Goal: Task Accomplishment & Management: Manage account settings

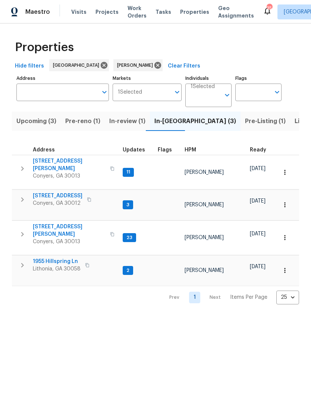
click at [44, 192] on span "[STREET_ADDRESS]" at bounding box center [58, 195] width 50 height 7
click at [295, 119] on span "Listed (19)" at bounding box center [310, 121] width 31 height 10
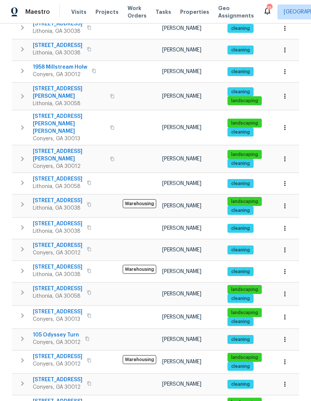
scroll to position [144, 0]
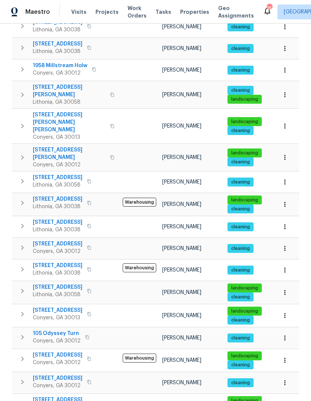
click at [43, 196] on span "5407 Effingham Ct" at bounding box center [58, 199] width 50 height 7
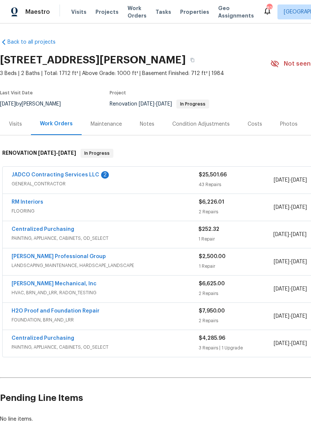
click at [22, 202] on link "RM Interiors" at bounding box center [28, 202] width 32 height 5
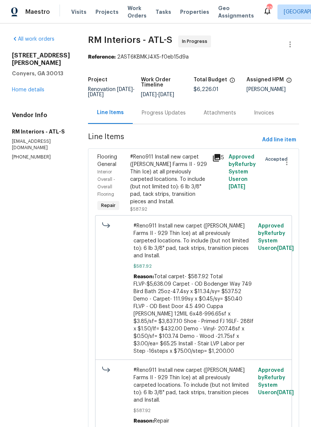
click at [167, 109] on div "Progress Updates" at bounding box center [164, 112] width 44 height 7
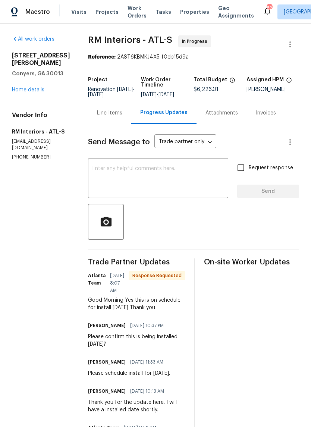
click at [40, 90] on link "Home details" at bounding box center [28, 89] width 32 height 5
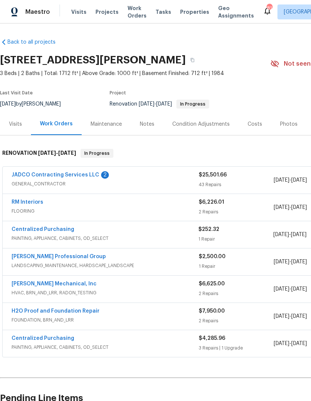
click at [28, 174] on link "JADCO Contracting Services LLC" at bounding box center [56, 174] width 88 height 5
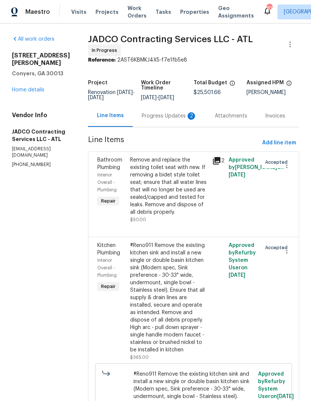
click at [179, 119] on div "Progress Updates 2" at bounding box center [169, 115] width 55 height 7
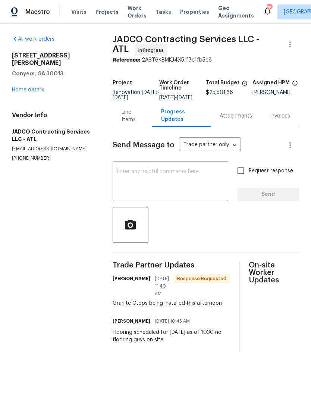
click at [209, 177] on textarea at bounding box center [170, 182] width 107 height 26
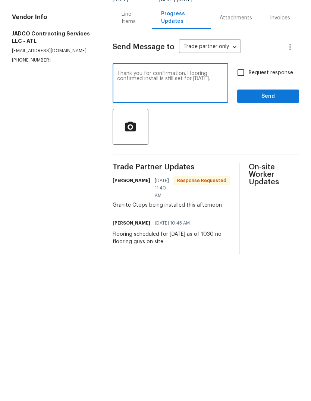
type textarea "Thank you for confirmation. Flooring confirmed install is still set for today."
click at [269, 190] on span "Send" at bounding box center [268, 194] width 50 height 9
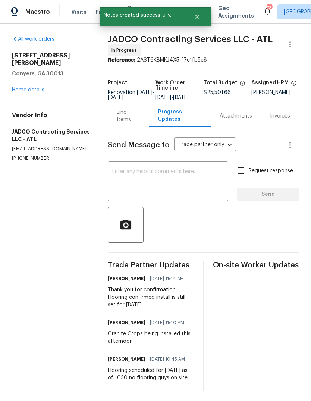
click at [123, 122] on div "Line Items" at bounding box center [129, 116] width 24 height 15
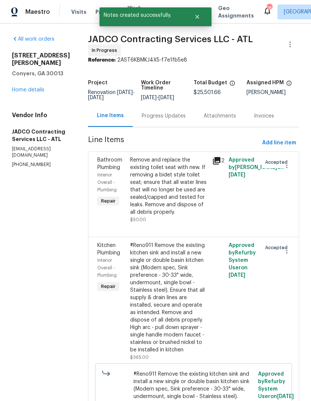
click at [35, 87] on link "Home details" at bounding box center [28, 89] width 32 height 5
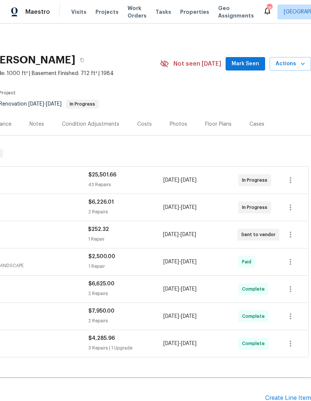
scroll to position [0, 110]
click at [253, 63] on span "Mark Seen" at bounding box center [246, 63] width 28 height 9
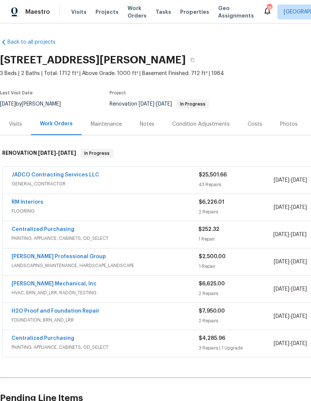
scroll to position [0, 0]
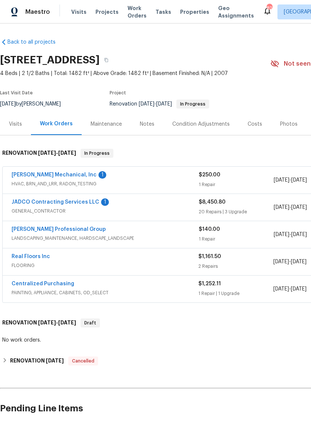
click at [30, 201] on link "JADCO Contracting Services LLC" at bounding box center [56, 202] width 88 height 5
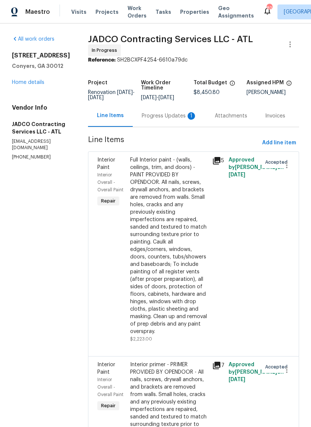
click at [177, 120] on div "Progress Updates 1" at bounding box center [169, 115] width 55 height 7
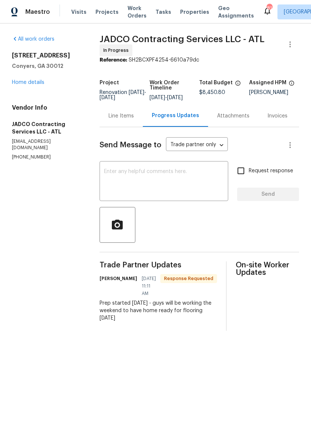
click at [187, 190] on textarea at bounding box center [164, 182] width 120 height 26
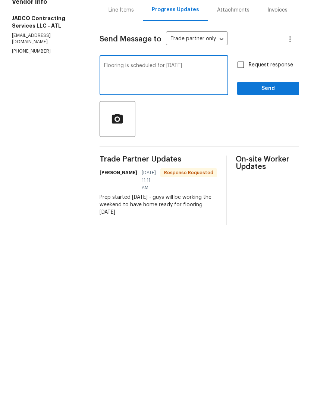
type textarea "Flooring is scheduled for [DATE]"
click at [280, 190] on span "Send" at bounding box center [268, 194] width 50 height 9
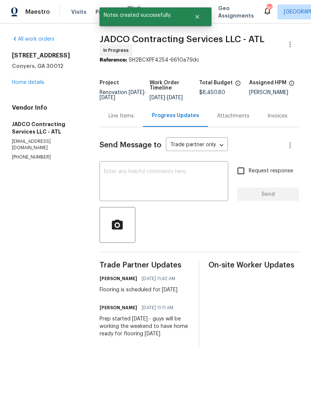
click at [39, 84] on link "Home details" at bounding box center [28, 82] width 32 height 5
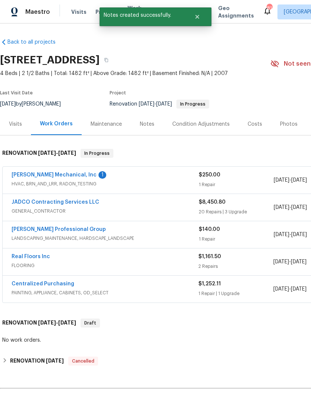
click at [25, 255] on link "Real Floors Inc" at bounding box center [31, 256] width 38 height 5
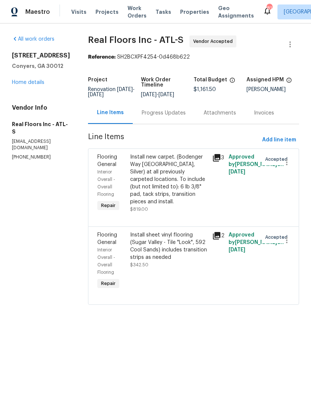
click at [168, 110] on div "Progress Updates" at bounding box center [164, 113] width 62 height 22
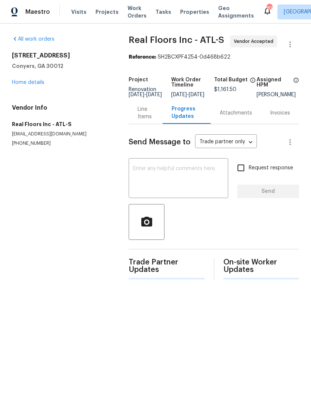
click at [200, 187] on textarea at bounding box center [178, 179] width 91 height 26
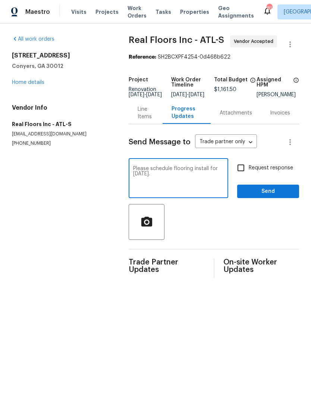
type textarea "Please schedule flooring install for Tuesday."
click at [276, 196] on span "Send" at bounding box center [268, 191] width 50 height 9
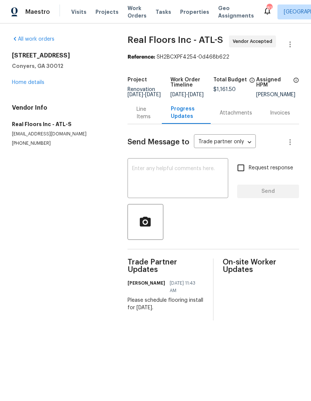
click at [137, 118] on div "Line Items" at bounding box center [145, 113] width 16 height 15
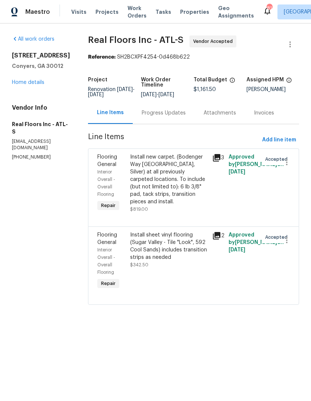
click at [34, 97] on div "All work orders 2048 Appaloosa Way Conyers, GA 30012 Home details Vendor Info R…" at bounding box center [41, 97] width 58 height 125
click at [38, 85] on link "Home details" at bounding box center [28, 82] width 32 height 5
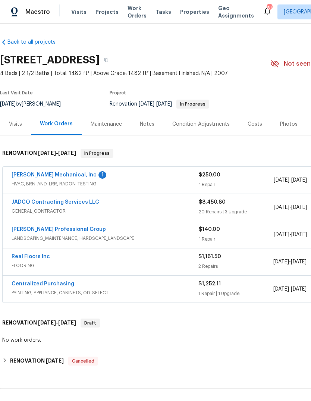
click at [140, 124] on div "Notes" at bounding box center [147, 124] width 15 height 7
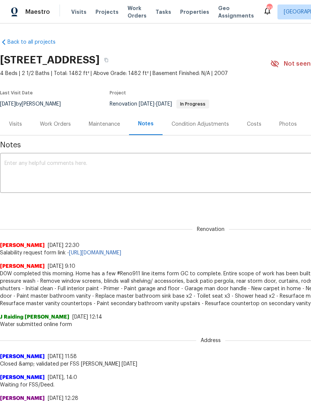
click at [155, 172] on textarea at bounding box center [210, 174] width 413 height 26
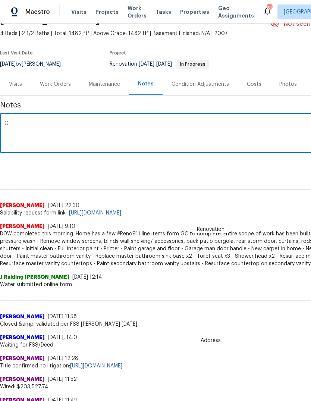
scroll to position [41, 0]
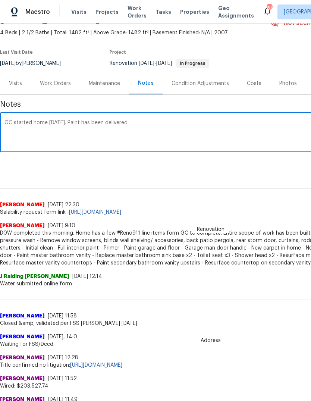
click at [67, 122] on textarea "GC started home today. Paint has been delivered" at bounding box center [210, 133] width 413 height 26
click at [253, 122] on textarea "GC started home today. All Paint has been delivered" at bounding box center [210, 133] width 413 height 26
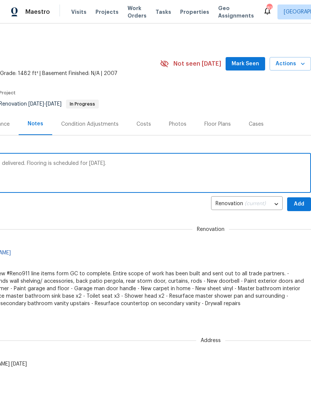
scroll to position [0, 110]
type textarea "GC started home today. All Paint has been delivered. Flooring is scheduled for …"
click at [299, 207] on span "Add" at bounding box center [299, 204] width 12 height 9
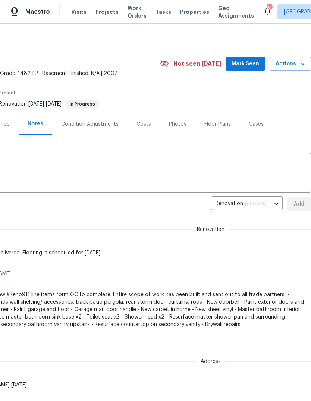
click at [255, 66] on span "Mark Seen" at bounding box center [246, 63] width 28 height 9
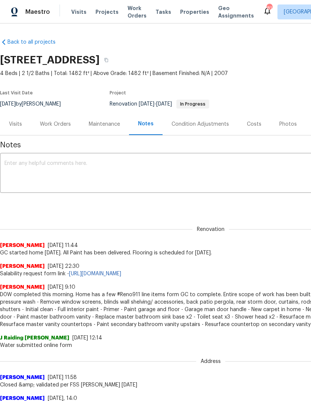
scroll to position [0, 0]
click at [56, 131] on div "Work Orders" at bounding box center [55, 124] width 49 height 22
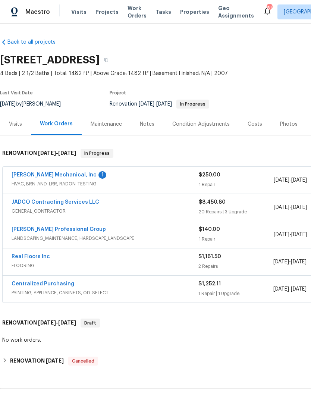
click at [24, 173] on link "JH Martin Mechanical, Inc" at bounding box center [54, 174] width 85 height 5
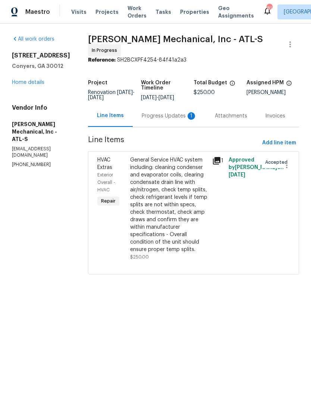
click at [180, 110] on div "Progress Updates 1" at bounding box center [169, 116] width 73 height 22
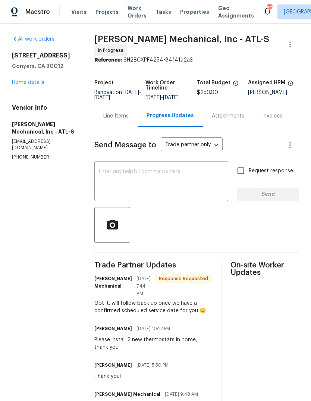
click at [217, 180] on textarea at bounding box center [161, 182] width 125 height 26
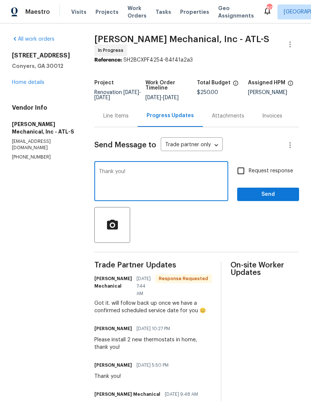
type textarea "Thank you!"
click at [278, 202] on button "Send" at bounding box center [268, 195] width 62 height 14
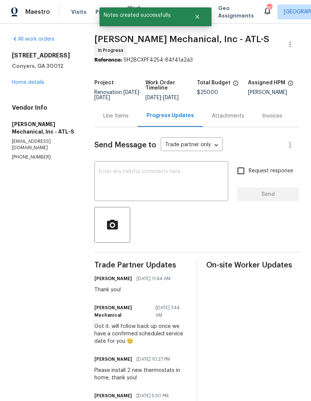
click at [21, 85] on link "Home details" at bounding box center [28, 82] width 32 height 5
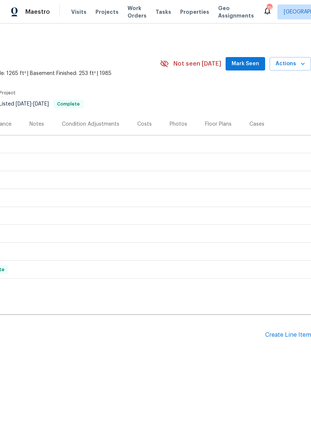
click at [289, 337] on div "Create Line Item" at bounding box center [288, 335] width 46 height 7
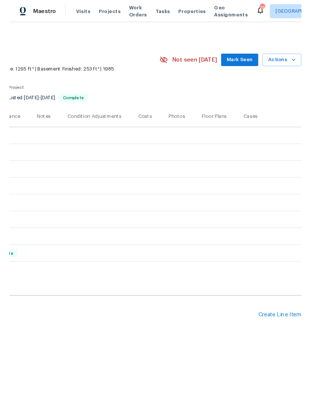
scroll to position [0, 110]
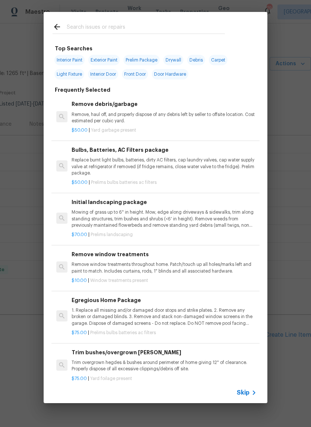
click at [188, 25] on input "text" at bounding box center [146, 27] width 158 height 11
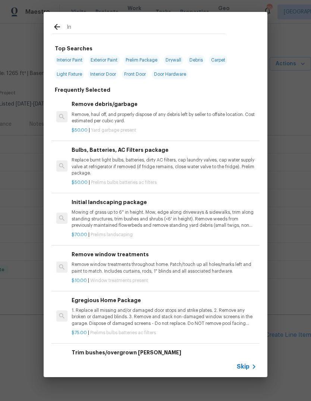
type input "Ini"
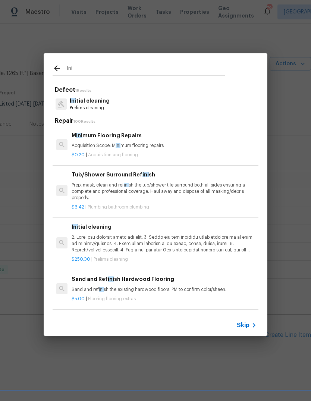
click at [96, 108] on p "Prelims cleaning" at bounding box center [90, 108] width 40 height 6
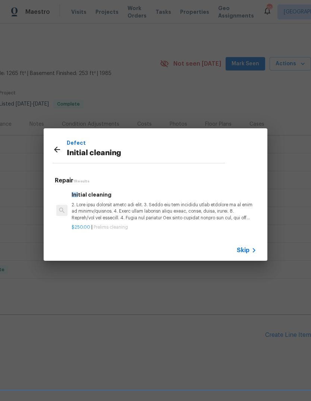
click at [118, 201] on div "Ini tial cleaning" at bounding box center [164, 206] width 185 height 31
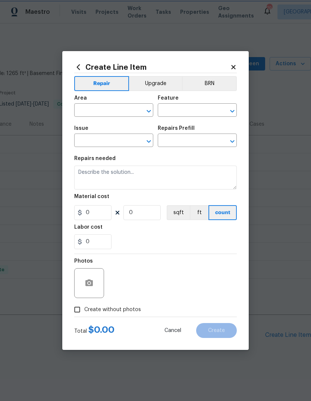
type input "Home Readiness Packages"
type input "Initial cleaning"
type input "Initial cleaning $250.00"
type textarea "1. Wipe down exterior doors and trim. 2. Clean out all exterior light fixtures …"
type input "250"
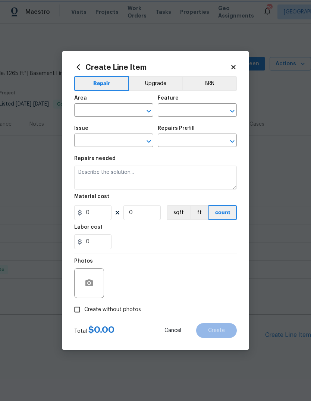
type input "1"
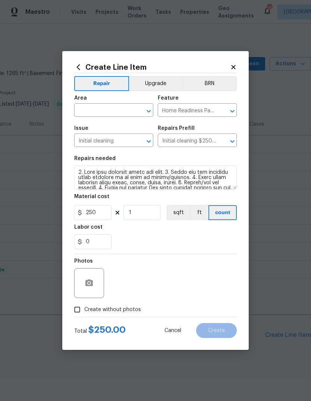
click at [119, 115] on input "text" at bounding box center [103, 111] width 58 height 12
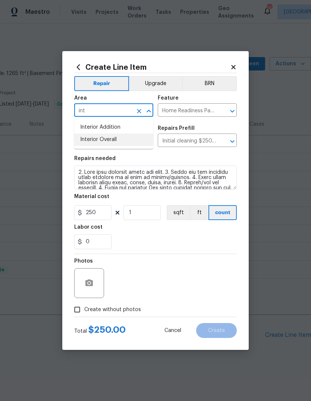
click at [106, 139] on li "Interior Overall" at bounding box center [113, 140] width 79 height 12
type input "Interior Overall"
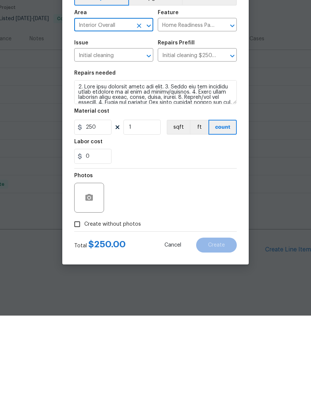
click at [119, 306] on span "Create without photos" at bounding box center [112, 310] width 57 height 8
click at [84, 303] on input "Create without photos" at bounding box center [77, 310] width 14 height 14
checkbox input "true"
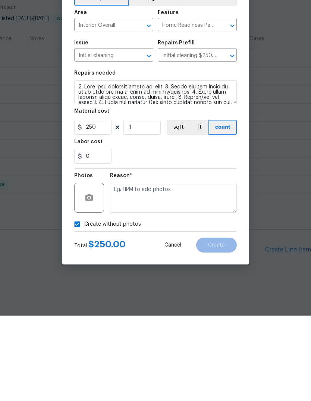
scroll to position [9, 0]
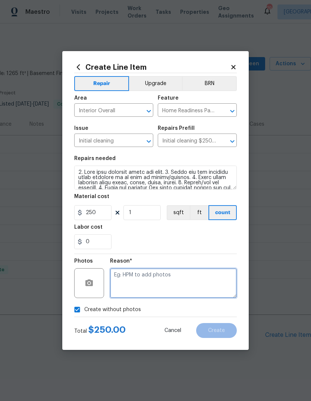
click at [150, 282] on textarea at bounding box center [173, 283] width 127 height 30
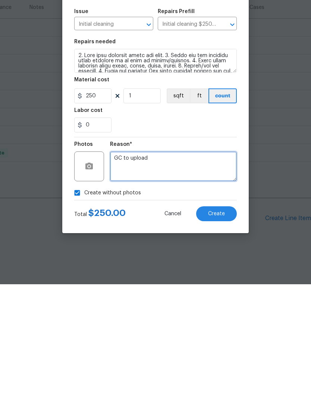
type textarea "GC to upload"
click at [229, 323] on button "Create" at bounding box center [216, 330] width 41 height 15
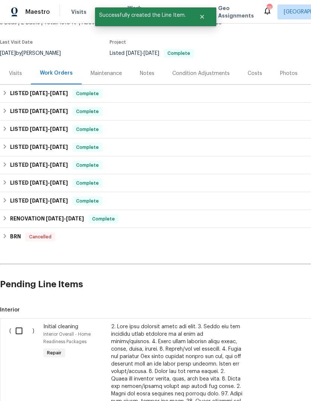
scroll to position [52, 0]
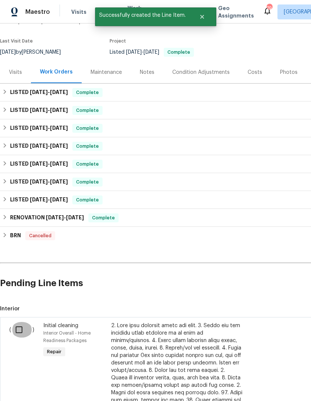
click at [17, 323] on input "checkbox" at bounding box center [21, 330] width 21 height 16
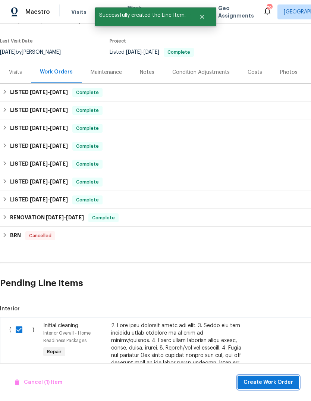
click at [278, 383] on span "Create Work Order" at bounding box center [269, 382] width 50 height 9
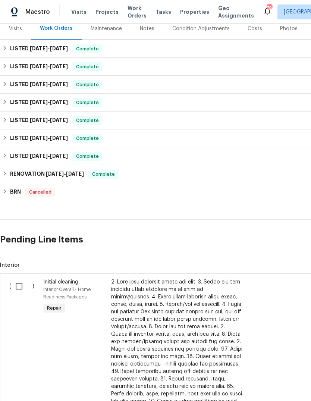
scroll to position [96, 0]
click at [19, 278] on input "checkbox" at bounding box center [21, 286] width 21 height 16
checkbox input "true"
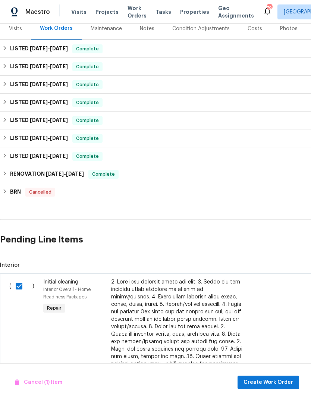
click at [282, 374] on div "Cancel (1) Item Create Work Order" at bounding box center [155, 383] width 311 height 38
click at [274, 380] on span "Create Work Order" at bounding box center [269, 382] width 50 height 9
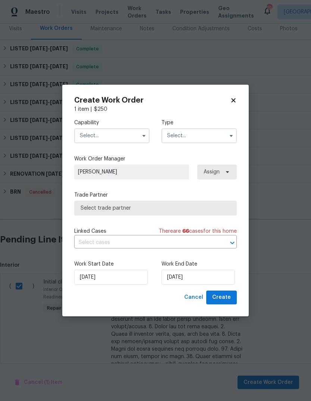
click at [138, 133] on input "text" at bounding box center [111, 135] width 75 height 15
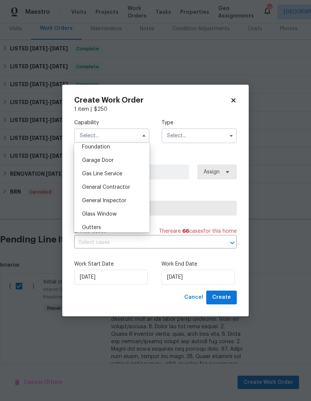
scroll to position [326, 0]
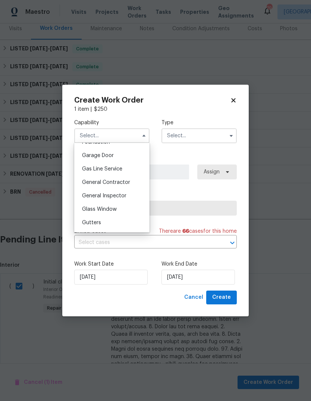
click at [128, 183] on span "General Contractor" at bounding box center [106, 182] width 48 height 5
type input "General Contractor"
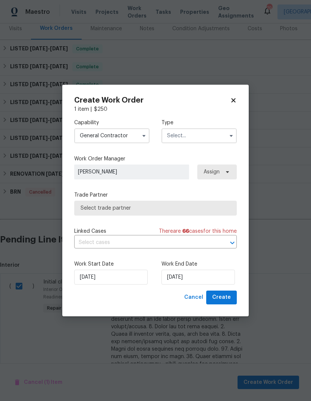
click at [213, 135] on input "text" at bounding box center [199, 135] width 75 height 15
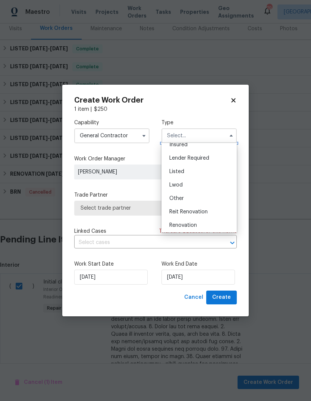
scroll to position [46, 0]
click at [195, 172] on div "Listed" at bounding box center [200, 172] width 72 height 13
type input "Listed"
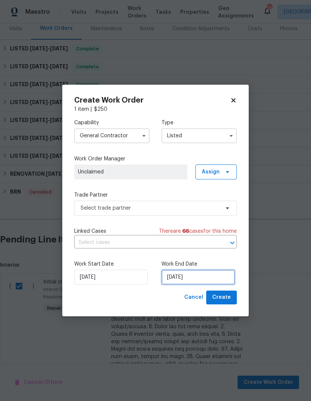
click at [209, 278] on input "[DATE]" at bounding box center [199, 277] width 74 height 15
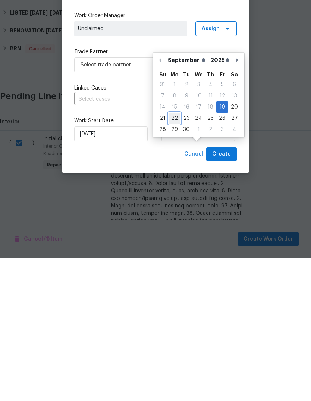
click at [175, 256] on div "22" at bounding box center [175, 261] width 12 height 10
type input "[DATE]"
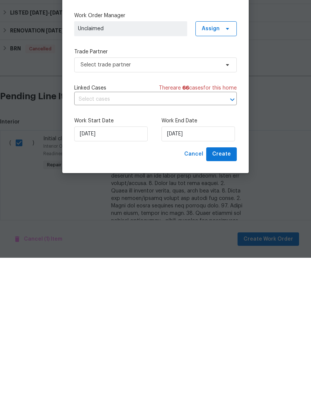
scroll to position [28, 0]
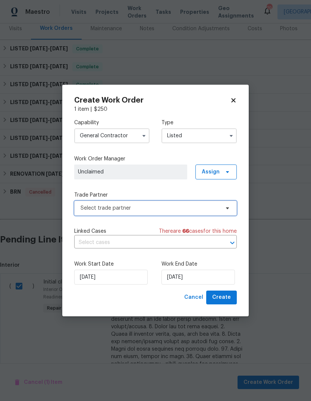
click at [226, 203] on span "Select trade partner" at bounding box center [155, 208] width 163 height 15
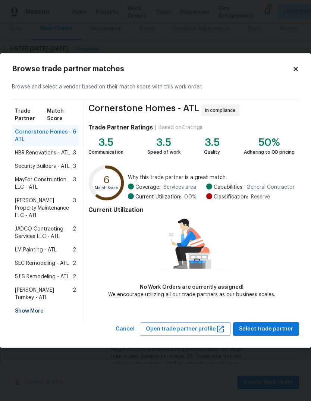
click at [31, 248] on span "LM Painting - ATL" at bounding box center [36, 249] width 42 height 7
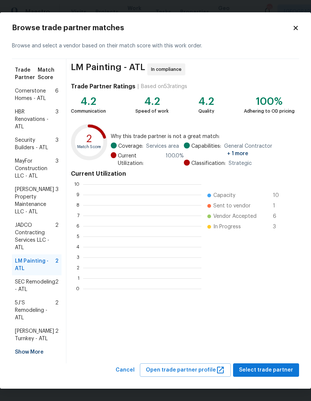
scroll to position [105, 118]
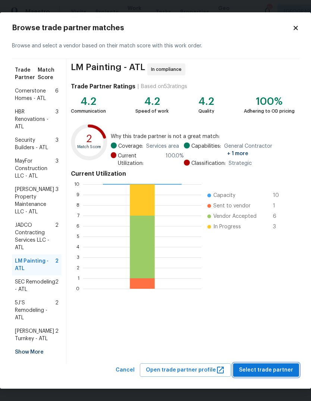
click at [272, 366] on span "Select trade partner" at bounding box center [266, 370] width 54 height 9
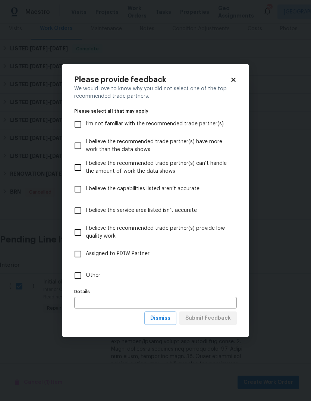
click at [78, 277] on input "Other" at bounding box center [78, 276] width 16 height 16
checkbox input "true"
click at [222, 323] on span "Submit Feedback" at bounding box center [209, 318] width 46 height 9
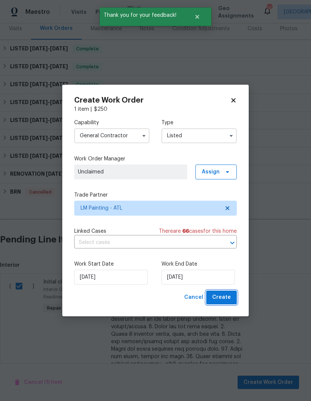
click at [227, 296] on span "Create" at bounding box center [221, 297] width 19 height 9
checkbox input "false"
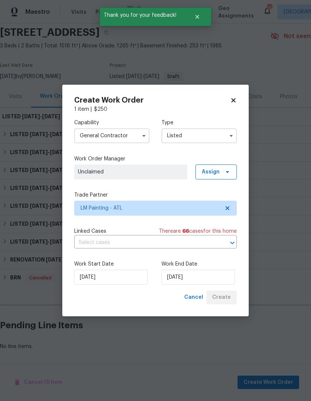
scroll to position [0, 0]
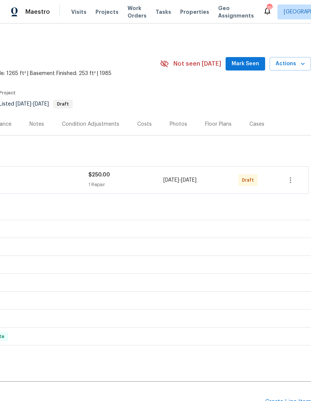
scroll to position [0, 110]
click at [290, 184] on icon "button" at bounding box center [290, 180] width 9 height 9
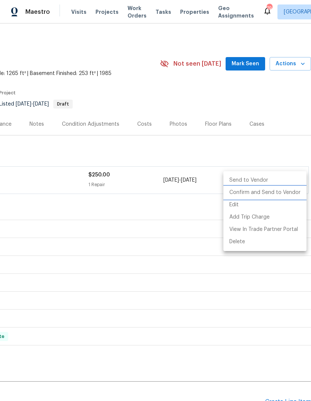
click at [275, 197] on li "Confirm and Send to Vendor" at bounding box center [265, 193] width 83 height 12
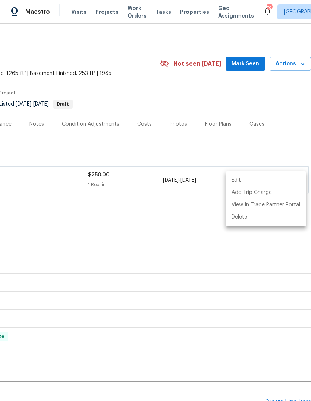
click at [278, 151] on div at bounding box center [155, 200] width 311 height 401
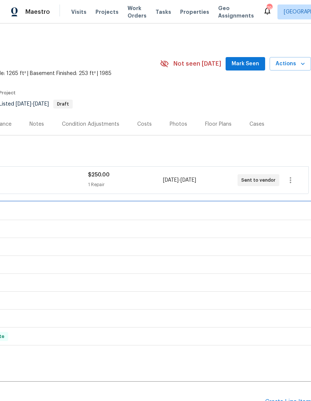
click at [215, 209] on div "LISTED [DATE] - [DATE] Complete" at bounding box center [100, 211] width 417 height 9
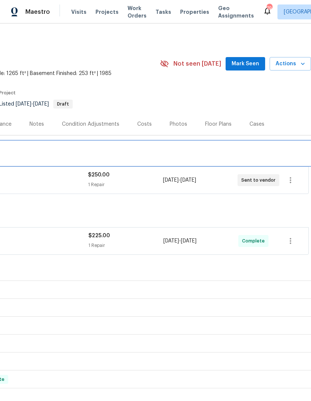
click at [269, 144] on div "LISTED [DATE] - [DATE] Draft" at bounding box center [101, 153] width 422 height 24
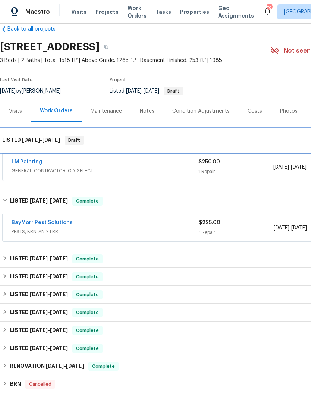
scroll to position [13, 0]
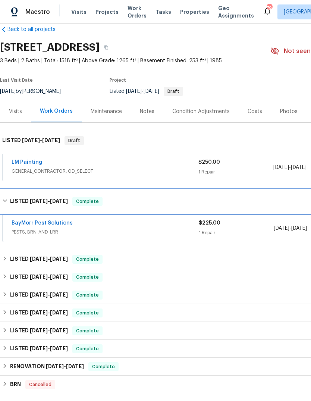
click at [25, 202] on h6 "LISTED [DATE] - [DATE]" at bounding box center [39, 201] width 58 height 9
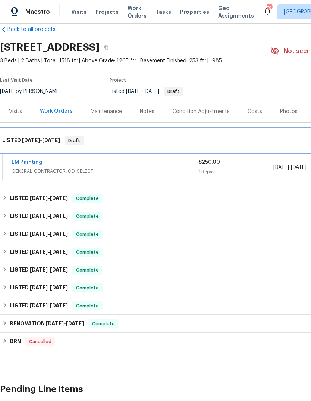
click at [24, 138] on span "[DATE]" at bounding box center [31, 140] width 18 height 5
click at [25, 139] on span "[DATE]" at bounding box center [31, 140] width 18 height 5
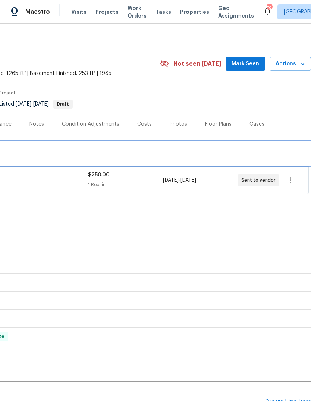
scroll to position [0, 110]
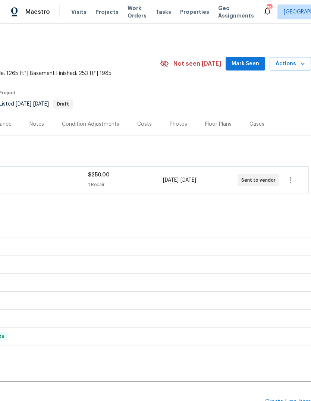
click at [254, 62] on span "Mark Seen" at bounding box center [246, 63] width 28 height 9
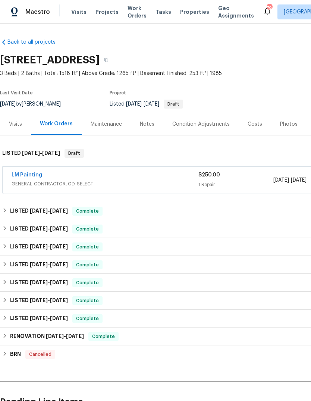
scroll to position [0, 0]
click at [26, 177] on link "LM Painting" at bounding box center [27, 174] width 31 height 5
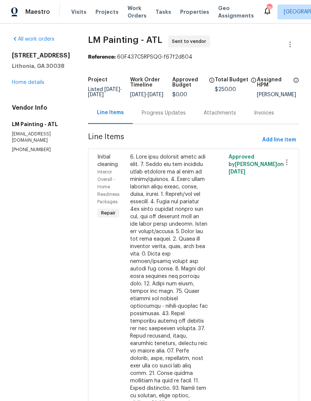
click at [46, 82] on div "[STREET_ADDRESS] Home details" at bounding box center [41, 69] width 58 height 34
click at [34, 84] on link "Home details" at bounding box center [28, 82] width 32 height 5
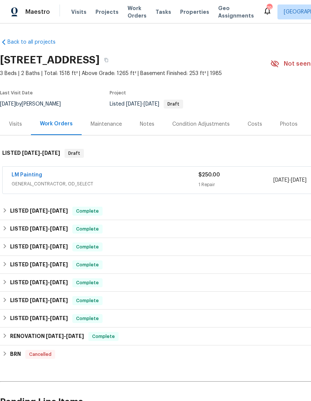
click at [155, 122] on div "Notes" at bounding box center [147, 124] width 32 height 22
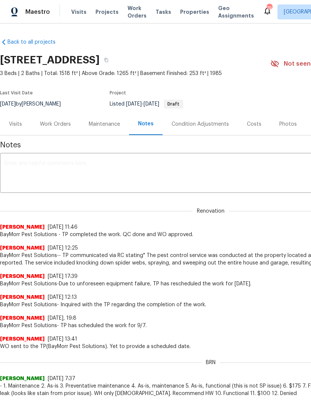
click at [171, 172] on textarea at bounding box center [210, 174] width 413 height 26
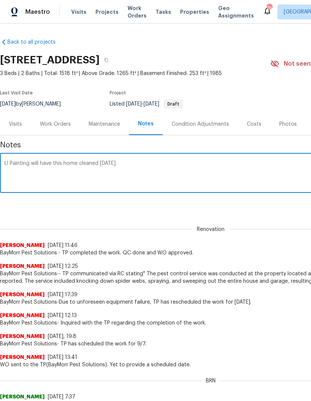
click at [12, 163] on textarea "L! Painting will have this home cleaned [DATE]." at bounding box center [210, 174] width 413 height 26
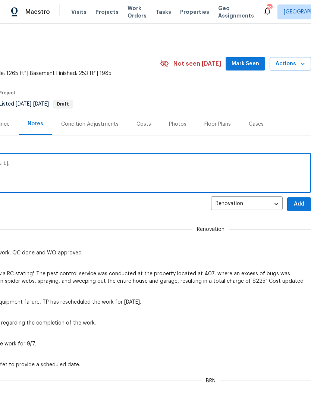
scroll to position [0, 110]
type textarea "LM Painting will have this home cleaned [DATE]."
click at [300, 205] on span "Add" at bounding box center [299, 204] width 12 height 9
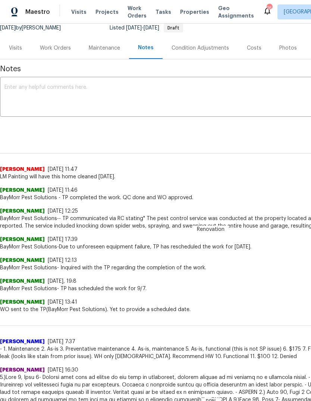
scroll to position [77, 0]
